Goal: Task Accomplishment & Management: Manage account settings

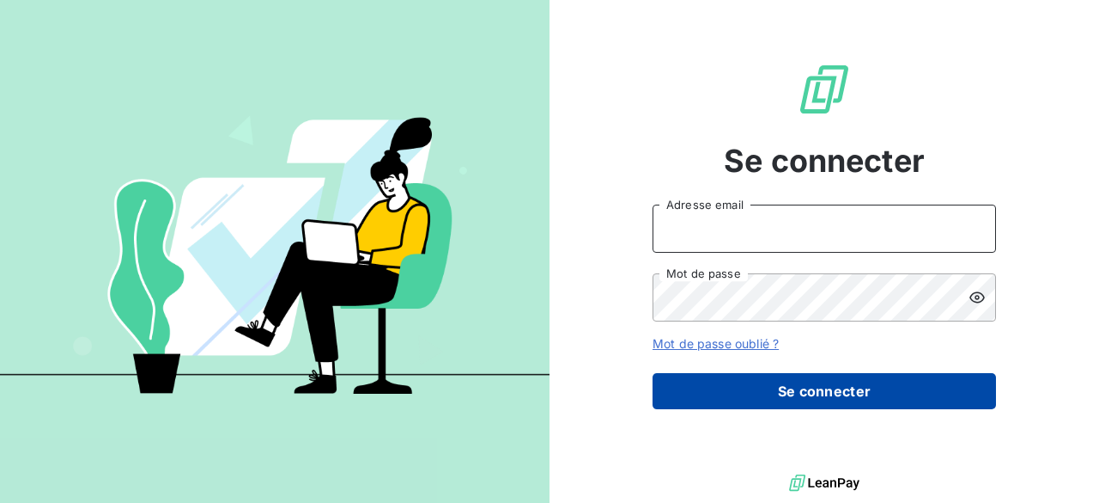
type input "[PERSON_NAME][EMAIL_ADDRESS][DOMAIN_NAME]"
click at [775, 384] on button "Se connecter" at bounding box center [825, 391] width 344 height 36
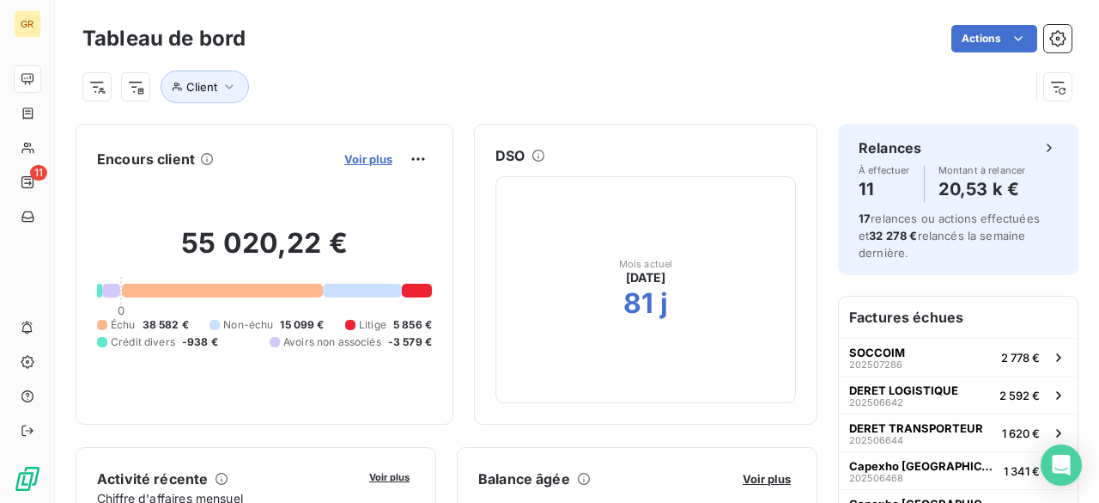
click at [351, 155] on span "Voir plus" at bounding box center [368, 159] width 48 height 14
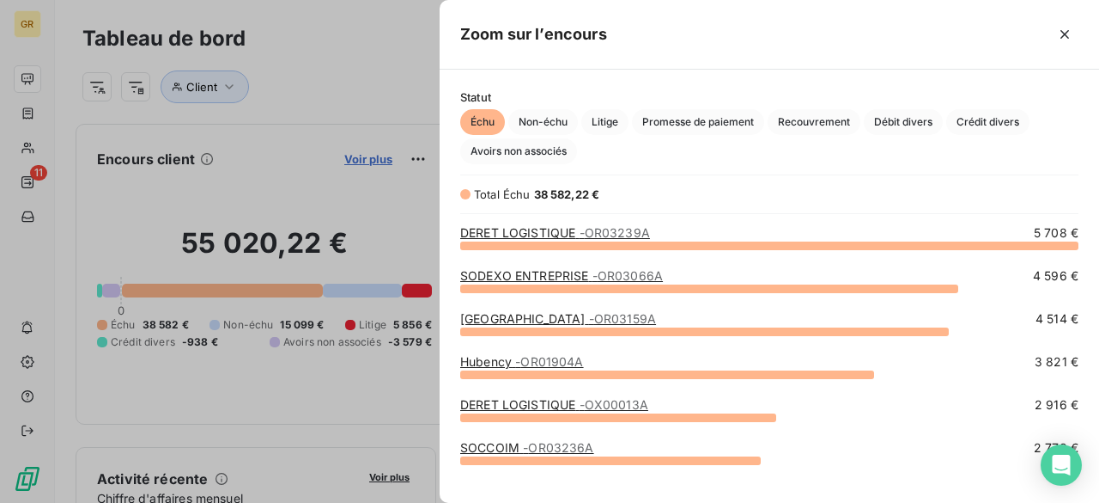
scroll to position [245, 646]
click at [378, 94] on div at bounding box center [549, 251] width 1099 height 503
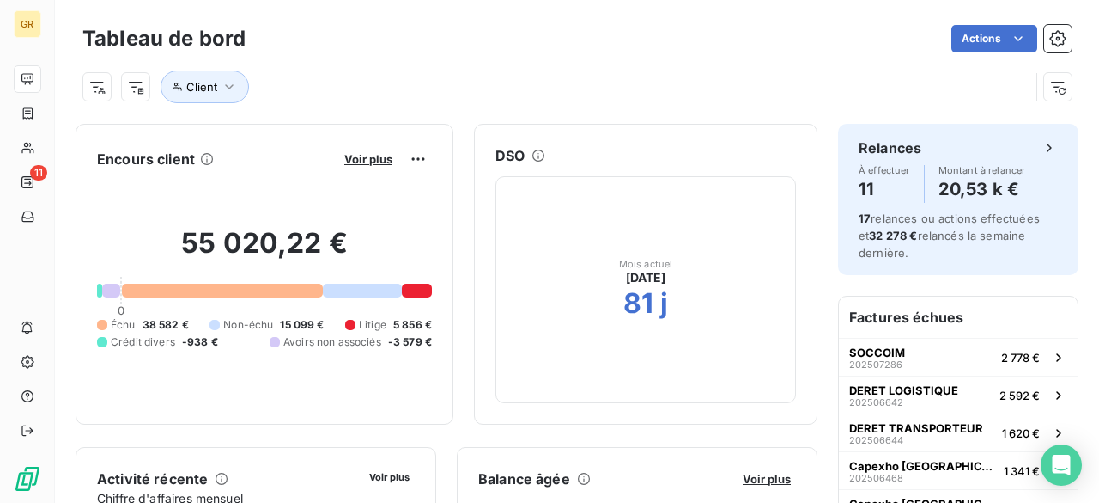
click at [402, 284] on div at bounding box center [417, 290] width 30 height 14
click at [392, 158] on html "GR 11 Tableau de bord Actions Client Encours client Voir plus 55 020,22 € 0 Éch…" at bounding box center [549, 251] width 1099 height 503
click at [161, 174] on html "GR 11 Tableau de bord Actions Client Encours client Voir plus 55 020,22 € 0 Éch…" at bounding box center [549, 251] width 1099 height 503
click at [339, 168] on div "Voir plus" at bounding box center [385, 158] width 93 height 27
click at [344, 160] on span "Voir plus" at bounding box center [368, 159] width 48 height 14
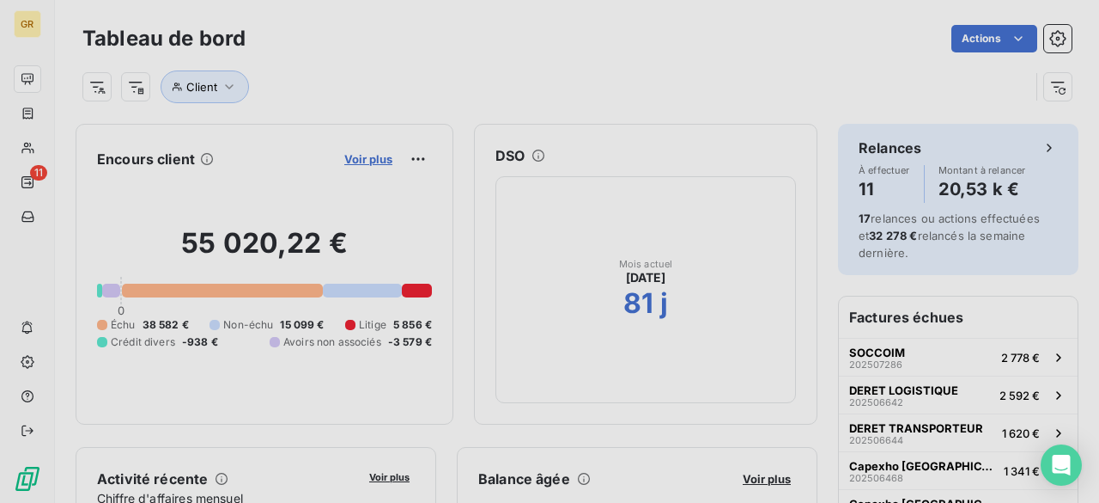
scroll to position [14, 14]
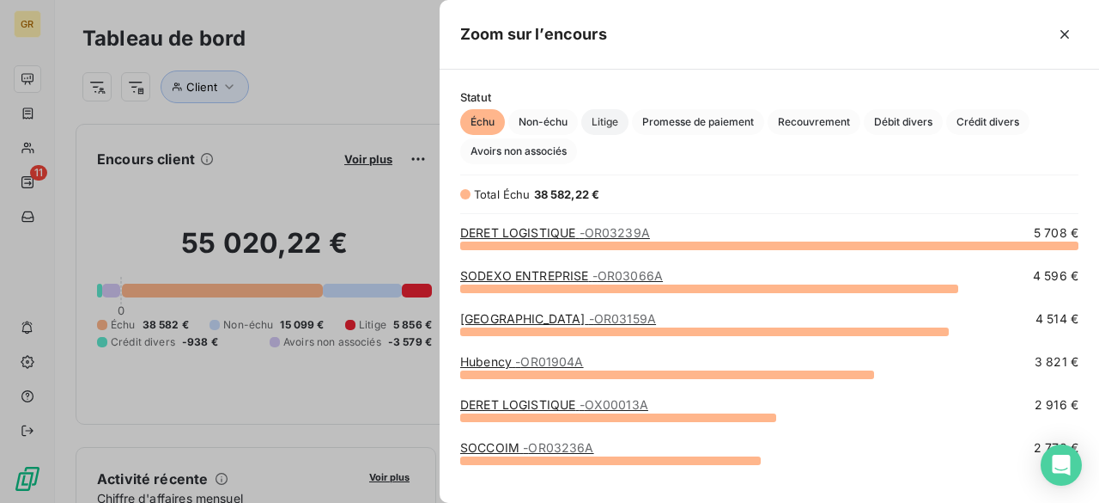
click at [591, 118] on span "Litige" at bounding box center [605, 122] width 47 height 26
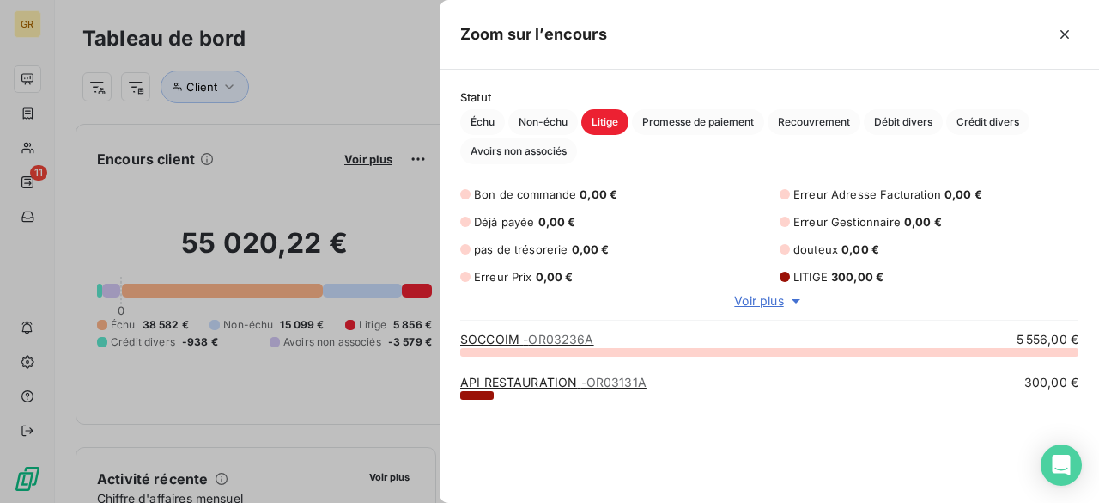
scroll to position [138, 646]
click at [534, 335] on span "- OR03236A" at bounding box center [558, 339] width 70 height 15
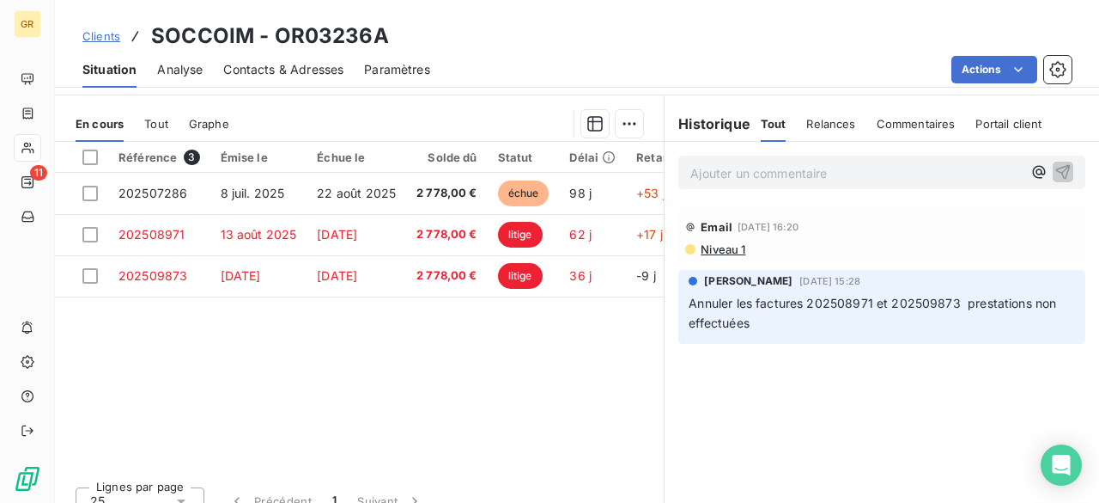
scroll to position [417, 0]
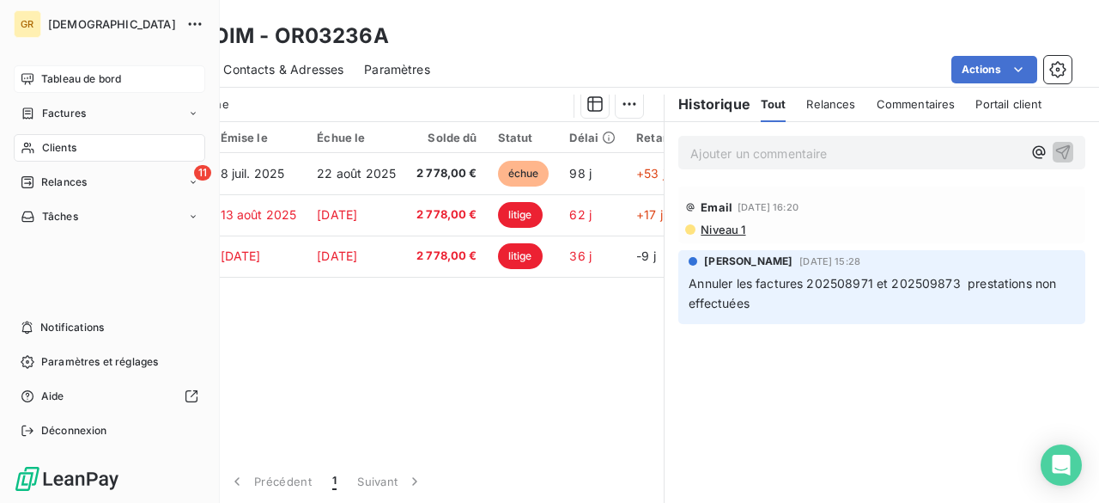
click at [29, 85] on icon at bounding box center [28, 79] width 14 height 14
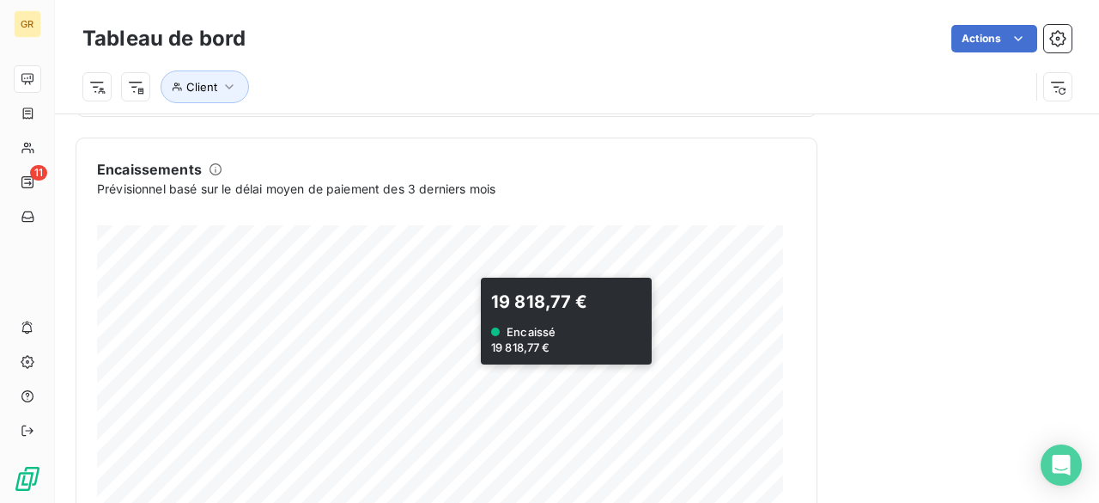
scroll to position [1172, 0]
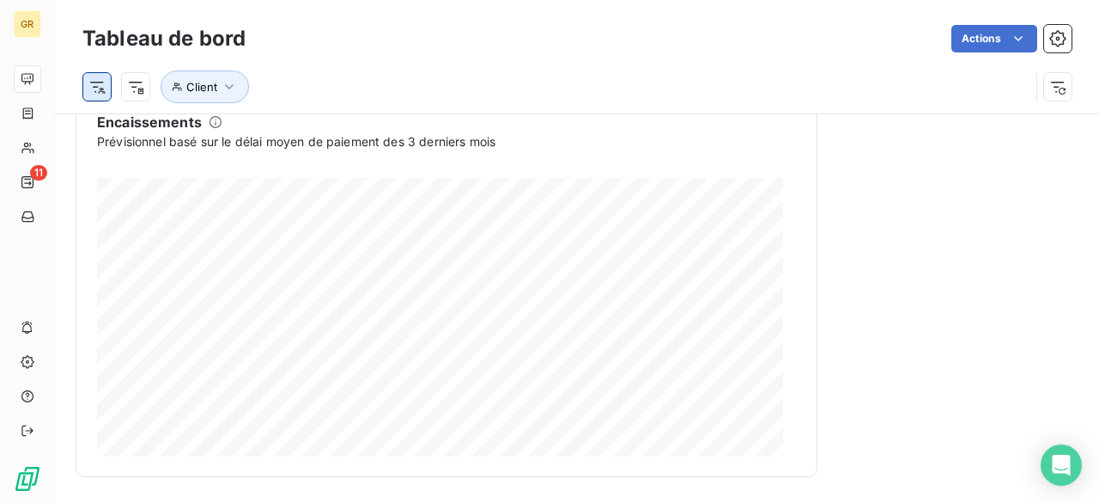
click at [109, 92] on html "GR 11 Tableau de bord Actions Client Encours client Voir plus 55 020,22 € 0 Éch…" at bounding box center [549, 251] width 1099 height 503
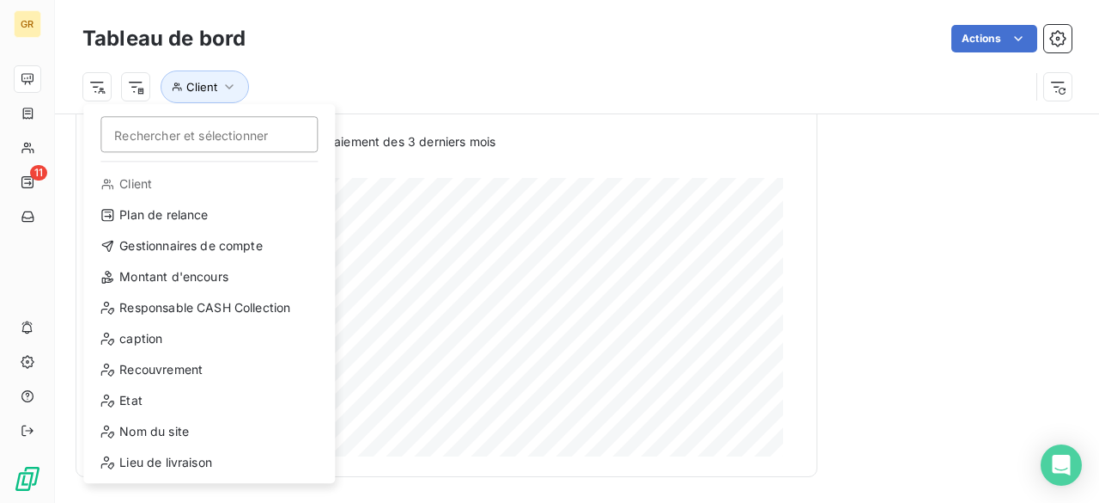
click at [503, 86] on html "GR 11 Tableau de bord Actions Rechercher et sélectionner Client Plan de relance…" at bounding box center [549, 251] width 1099 height 503
